Goal: Task Accomplishment & Management: Manage account settings

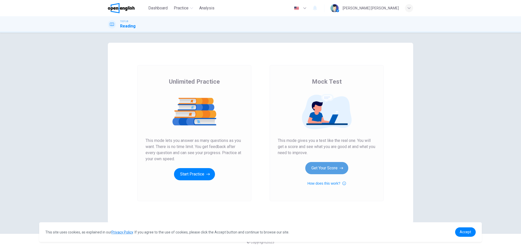
click at [324, 168] on button "Get Your Score" at bounding box center [326, 168] width 43 height 12
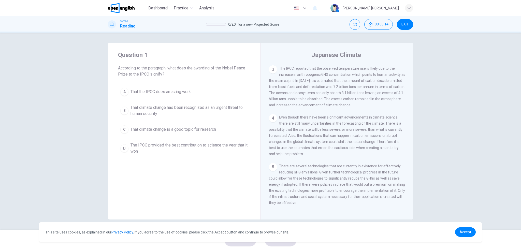
scroll to position [99, 0]
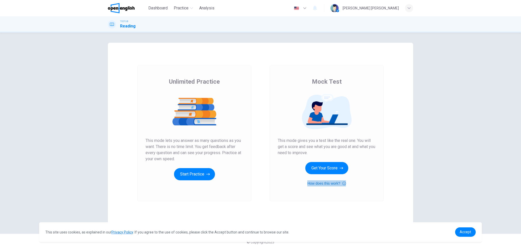
click at [329, 182] on button "How does this work?" at bounding box center [326, 183] width 38 height 6
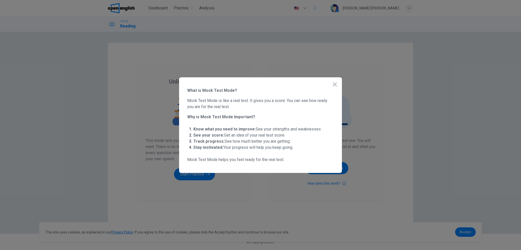
click at [335, 86] on icon "button" at bounding box center [335, 84] width 6 height 6
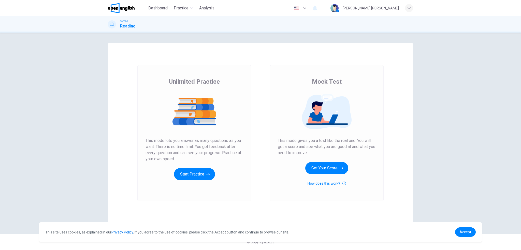
click at [378, 8] on div "[PERSON_NAME] [PERSON_NAME]" at bounding box center [371, 8] width 56 height 6
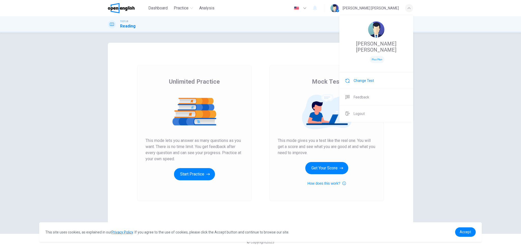
click at [355, 78] on span "Change Test" at bounding box center [363, 81] width 20 height 6
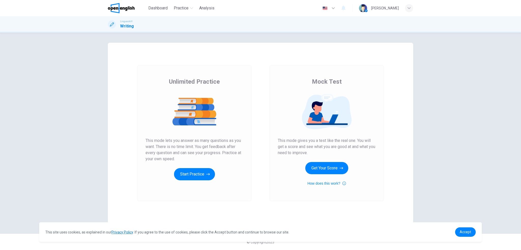
click at [120, 6] on img at bounding box center [121, 8] width 27 height 10
